Goal: Find specific page/section: Find specific page/section

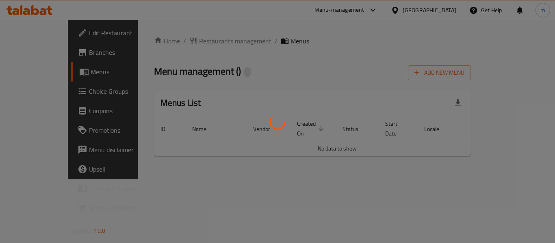
click at [185, 41] on div at bounding box center [277, 121] width 555 height 243
click at [173, 43] on div at bounding box center [277, 121] width 555 height 243
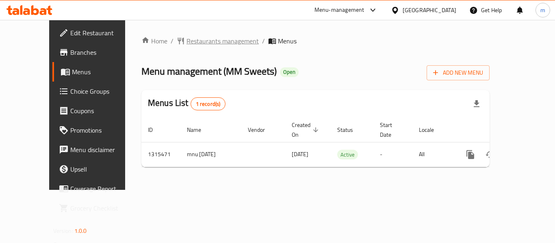
click at [186, 41] on span "Restaurants management" at bounding box center [222, 41] width 72 height 10
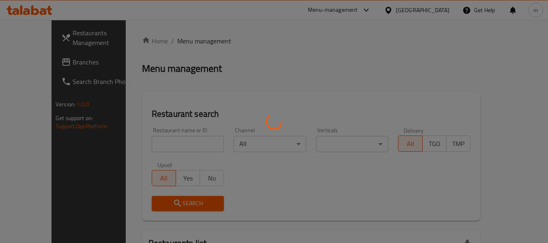
click at [153, 142] on div at bounding box center [274, 121] width 548 height 243
click at [151, 142] on div at bounding box center [274, 121] width 548 height 243
click at [140, 145] on div at bounding box center [274, 121] width 548 height 243
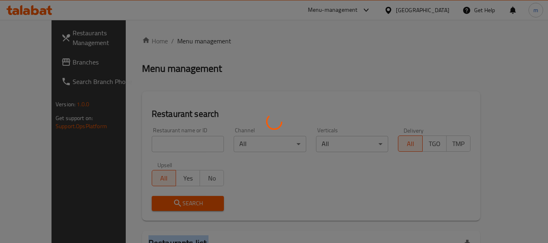
click at [140, 145] on div at bounding box center [274, 121] width 548 height 243
click at [157, 145] on div at bounding box center [274, 121] width 548 height 243
click at [151, 147] on div at bounding box center [274, 121] width 548 height 243
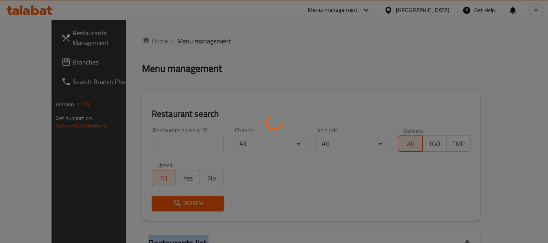
click at [151, 147] on div at bounding box center [274, 121] width 548 height 243
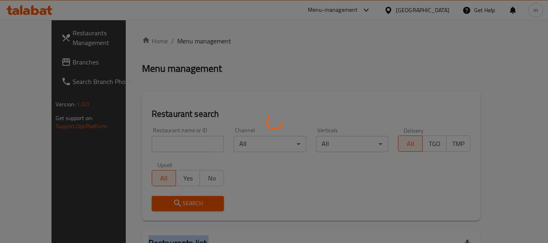
click at [151, 147] on div at bounding box center [274, 121] width 548 height 243
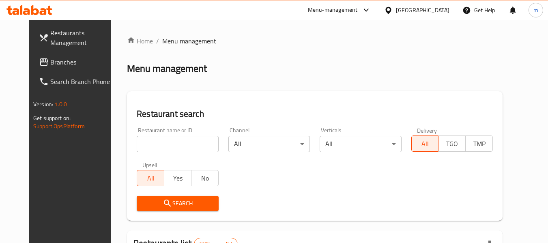
click at [136, 153] on div "Restaurant name or ID Restaurant name or ID" at bounding box center [177, 140] width 91 height 35
click at [141, 147] on input "search" at bounding box center [178, 144] width 82 height 16
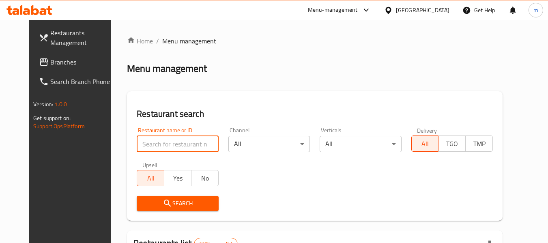
paste input "707311"
type input "707311"
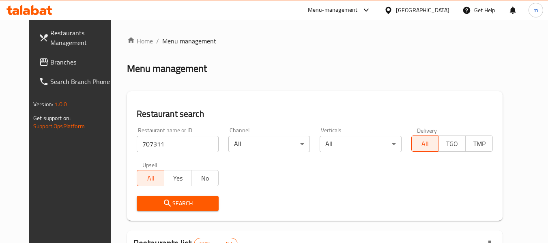
click at [163, 203] on icon "submit" at bounding box center [168, 204] width 10 height 10
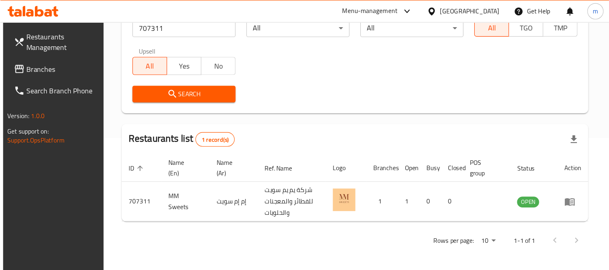
scroll to position [85, 0]
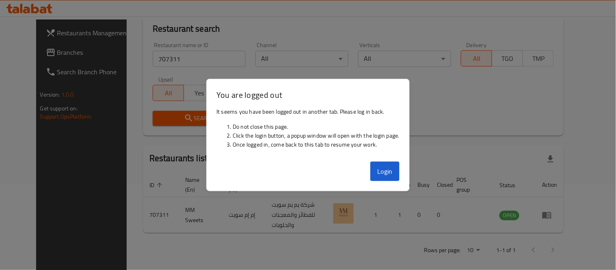
click at [394, 164] on div "Restaurants list 1 record(s)" at bounding box center [353, 159] width 421 height 28
